Goal: Task Accomplishment & Management: Use online tool/utility

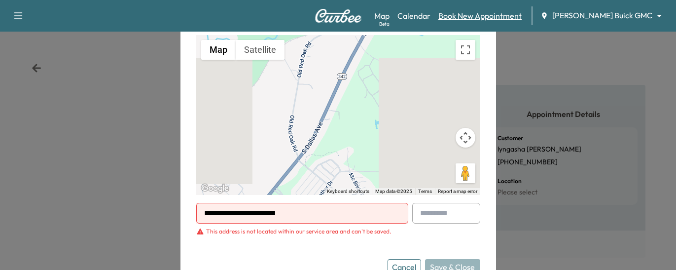
click at [501, 17] on link "Book New Appointment" at bounding box center [479, 16] width 83 height 12
click at [16, 16] on icon "button" at bounding box center [18, 16] width 12 height 12
click at [522, 14] on link "Book New Appointment" at bounding box center [479, 16] width 83 height 12
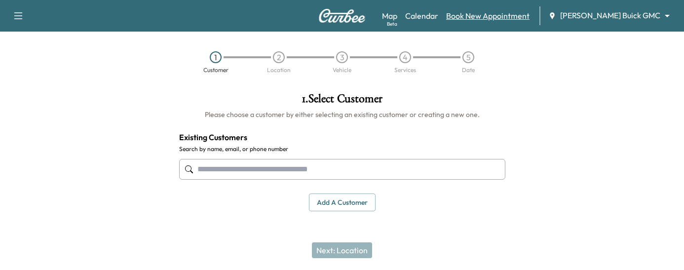
click at [520, 15] on link "Book New Appointment" at bounding box center [487, 16] width 83 height 12
